Goal: Task Accomplishment & Management: Use online tool/utility

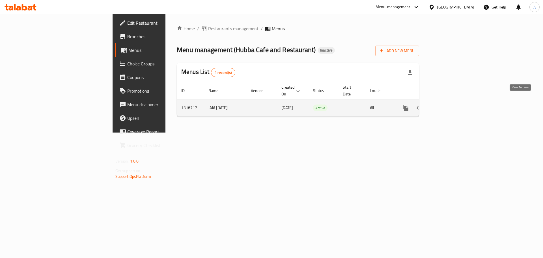
click at [454, 101] on link "enhanced table" at bounding box center [447, 108] width 14 height 14
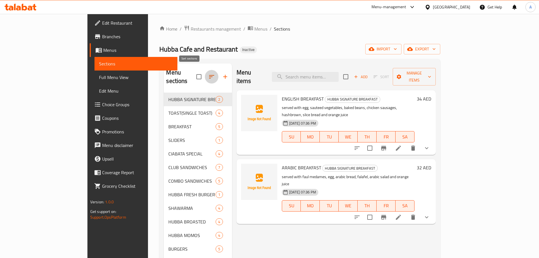
click at [205, 71] on button "button" at bounding box center [212, 77] width 14 height 14
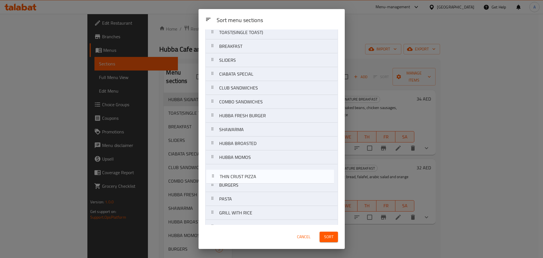
scroll to position [35, 0]
drag, startPoint x: 248, startPoint y: 190, endPoint x: 249, endPoint y: 172, distance: 17.9
click at [249, 172] on nav "HUBBA SIGNATURE BREAKFAST TOAST(SINGLE TOAST) BREAKFAST SLIDERS CIABATA SPECIAL…" at bounding box center [271, 184] width 133 height 347
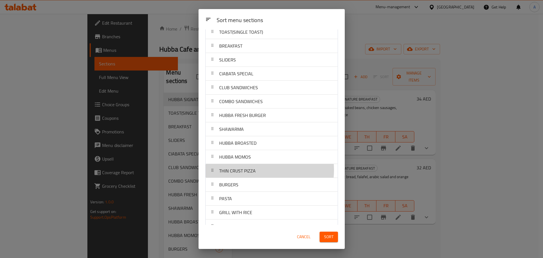
click at [253, 170] on span "THIN CRUST PIZZA" at bounding box center [237, 170] width 37 height 8
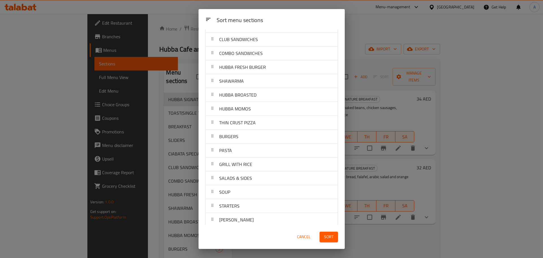
scroll to position [85, 0]
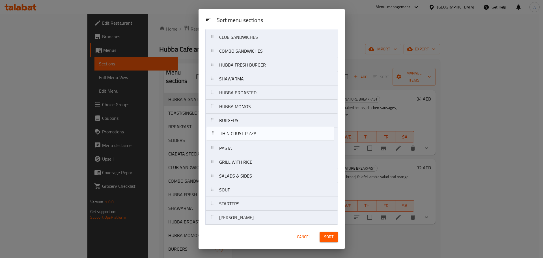
drag, startPoint x: 253, startPoint y: 121, endPoint x: 254, endPoint y: 136, distance: 14.7
click at [254, 136] on nav "HUBBA SIGNATURE BREAKFAST TOAST(SINGLE TOAST) BREAKFAST SLIDERS CIABATA SPECIAL…" at bounding box center [271, 134] width 133 height 347
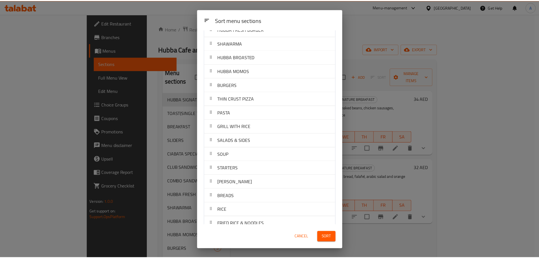
scroll to position [170, 0]
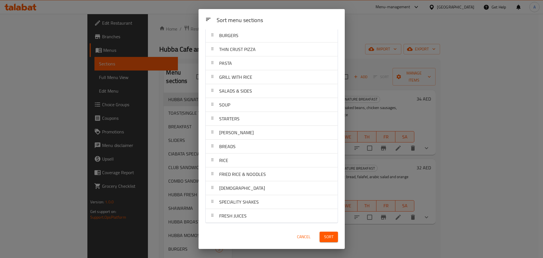
click at [328, 235] on span "Sort" at bounding box center [328, 236] width 9 height 7
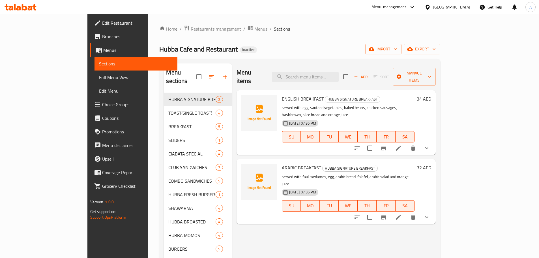
drag, startPoint x: 350, startPoint y: 41, endPoint x: 410, endPoint y: 41, distance: 60.3
click at [350, 41] on div "Home / Restaurants management / Menus / Sections Hubba Cafe and Restaurant Inac…" at bounding box center [299, 232] width 281 height 414
click at [436, 49] on span "export" at bounding box center [421, 49] width 27 height 7
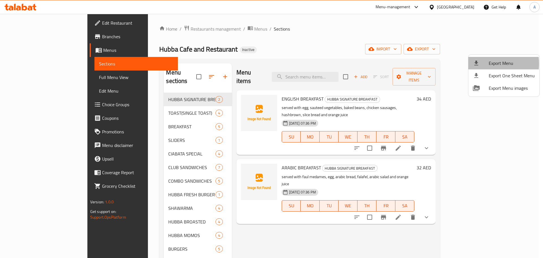
click at [484, 64] on div at bounding box center [481, 63] width 16 height 7
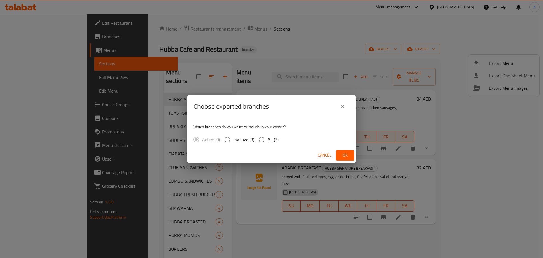
click at [274, 134] on label "All (3)" at bounding box center [267, 140] width 23 height 12
click at [268, 134] on input "All (3)" at bounding box center [262, 140] width 12 height 12
radio input "true"
click at [345, 154] on span "Ok" at bounding box center [345, 155] width 9 height 7
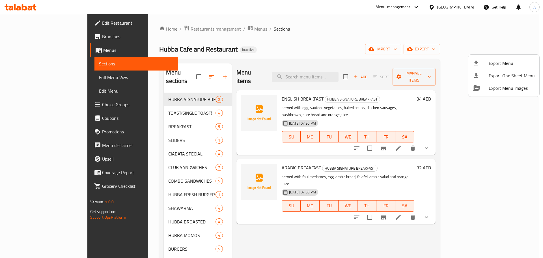
click at [25, 31] on div at bounding box center [271, 129] width 543 height 258
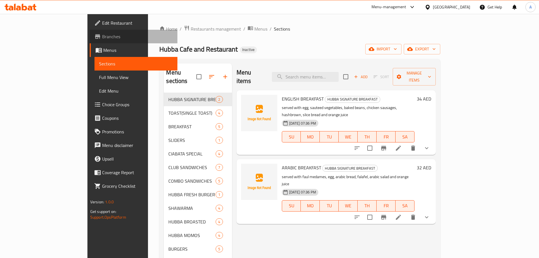
click at [102, 35] on span "Branches" at bounding box center [137, 36] width 71 height 7
